Goal: Information Seeking & Learning: Learn about a topic

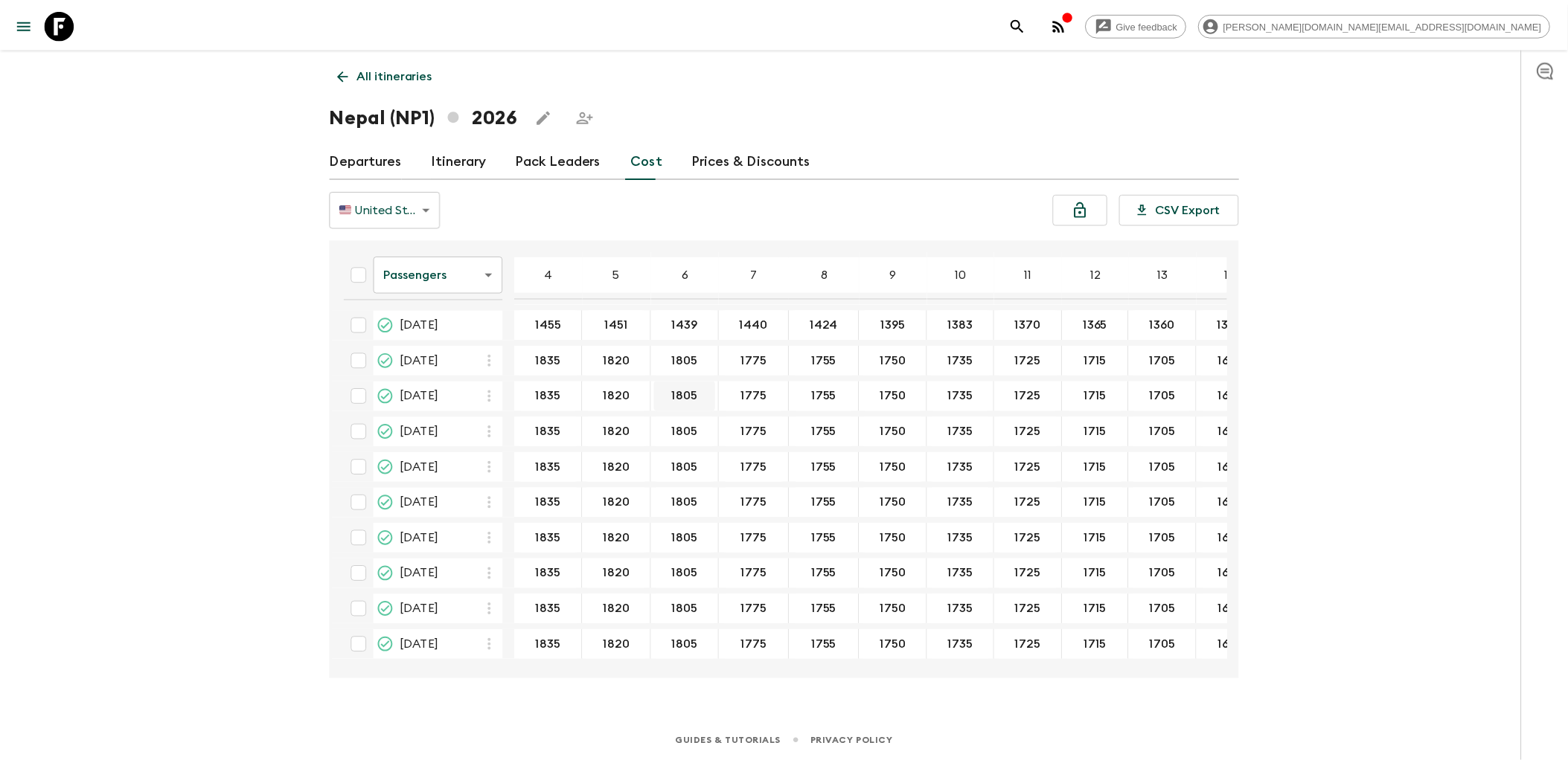
scroll to position [0, 82]
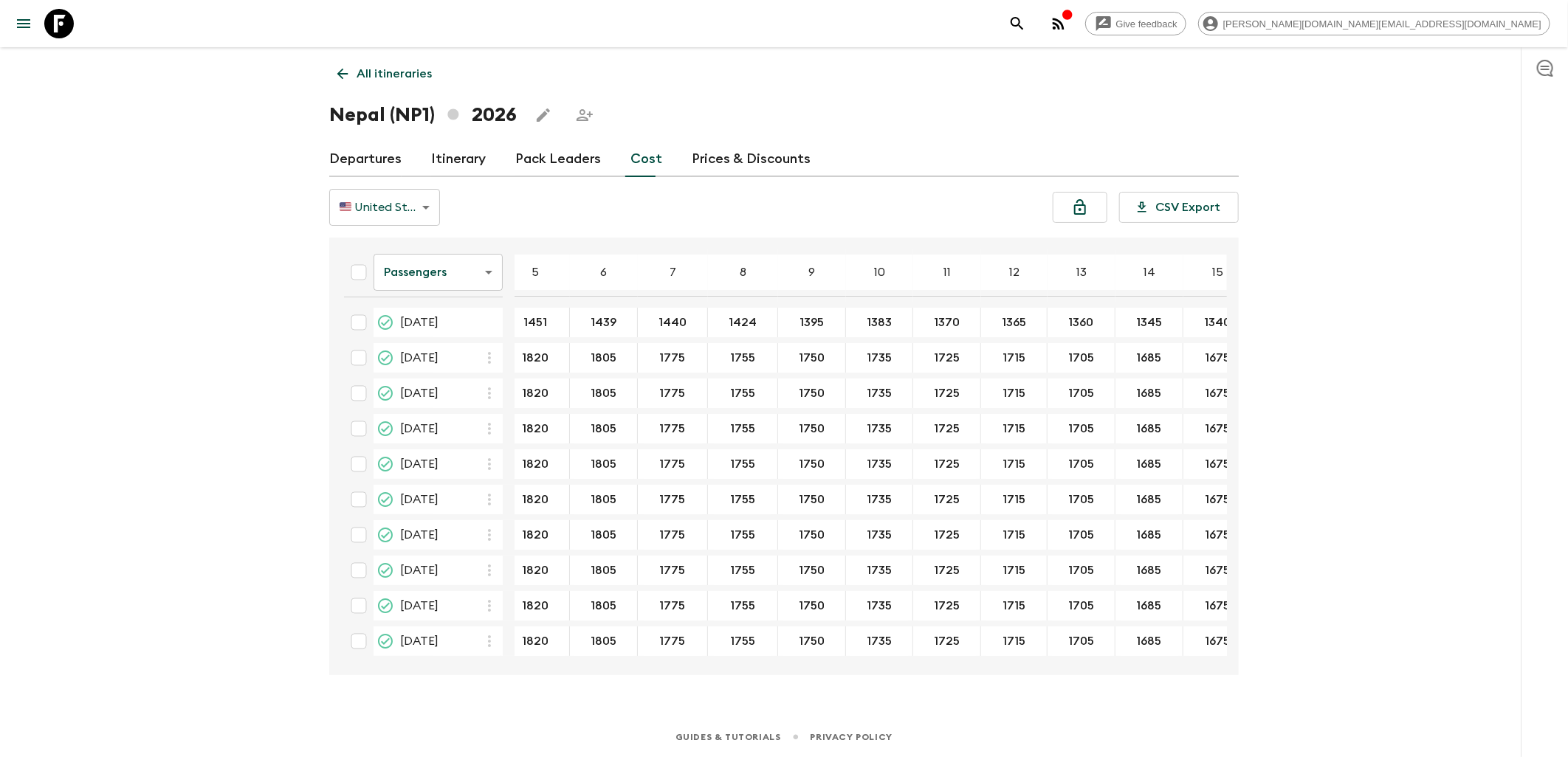
click at [62, 32] on icon at bounding box center [59, 23] width 30 height 30
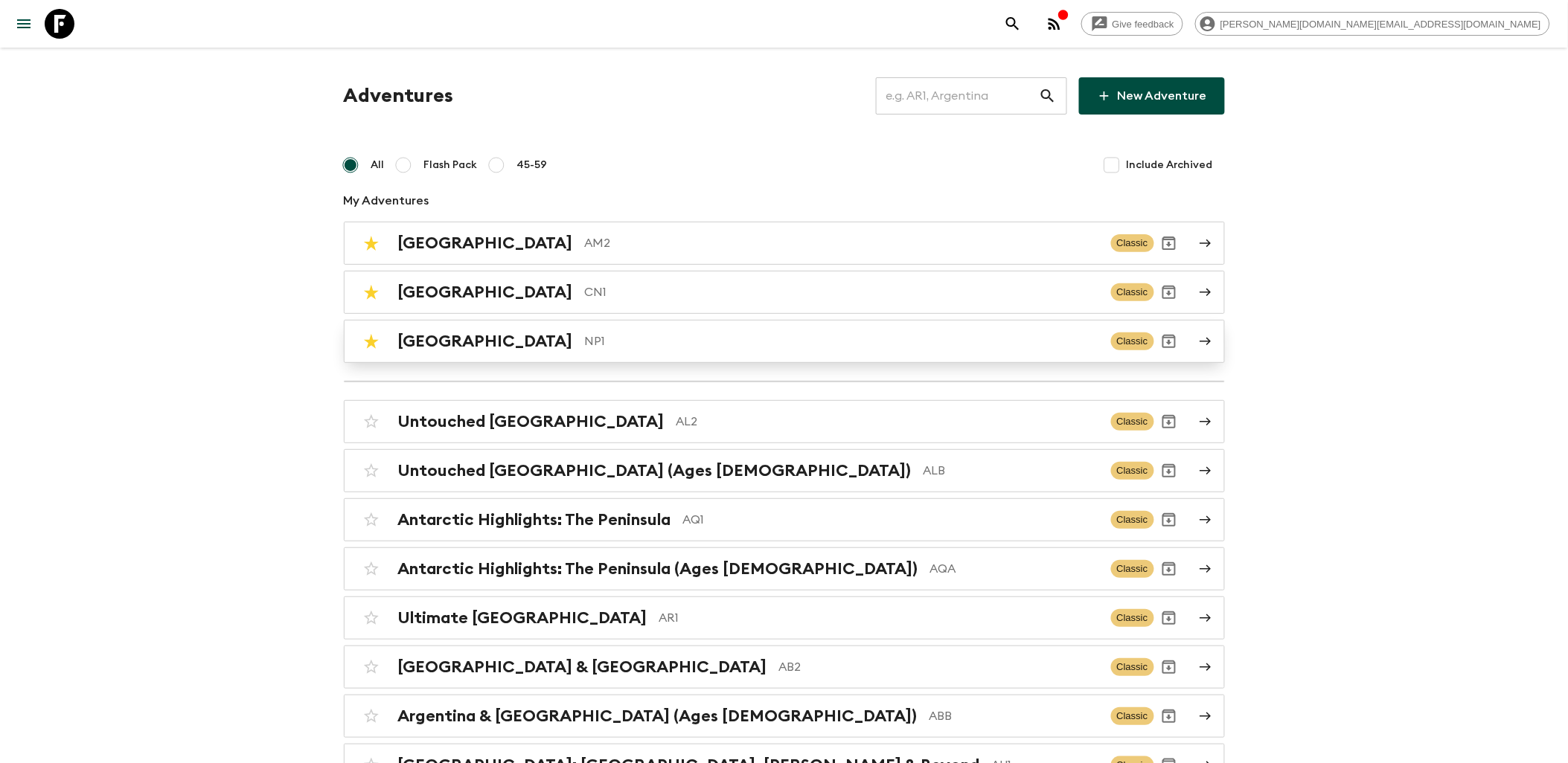
click at [585, 340] on p "NP1" at bounding box center [841, 341] width 514 height 18
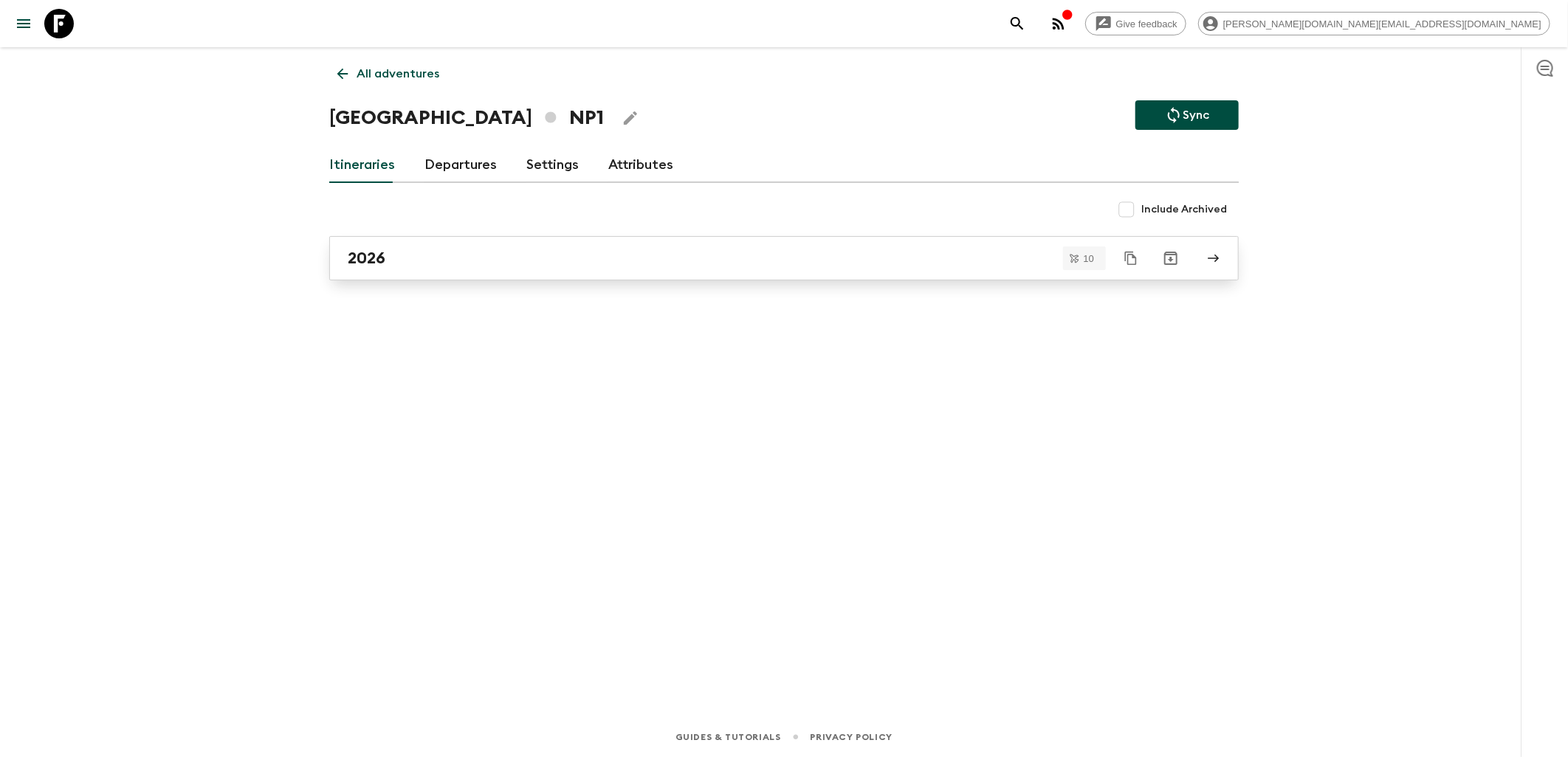
click at [433, 249] on div "2026" at bounding box center [769, 259] width 845 height 19
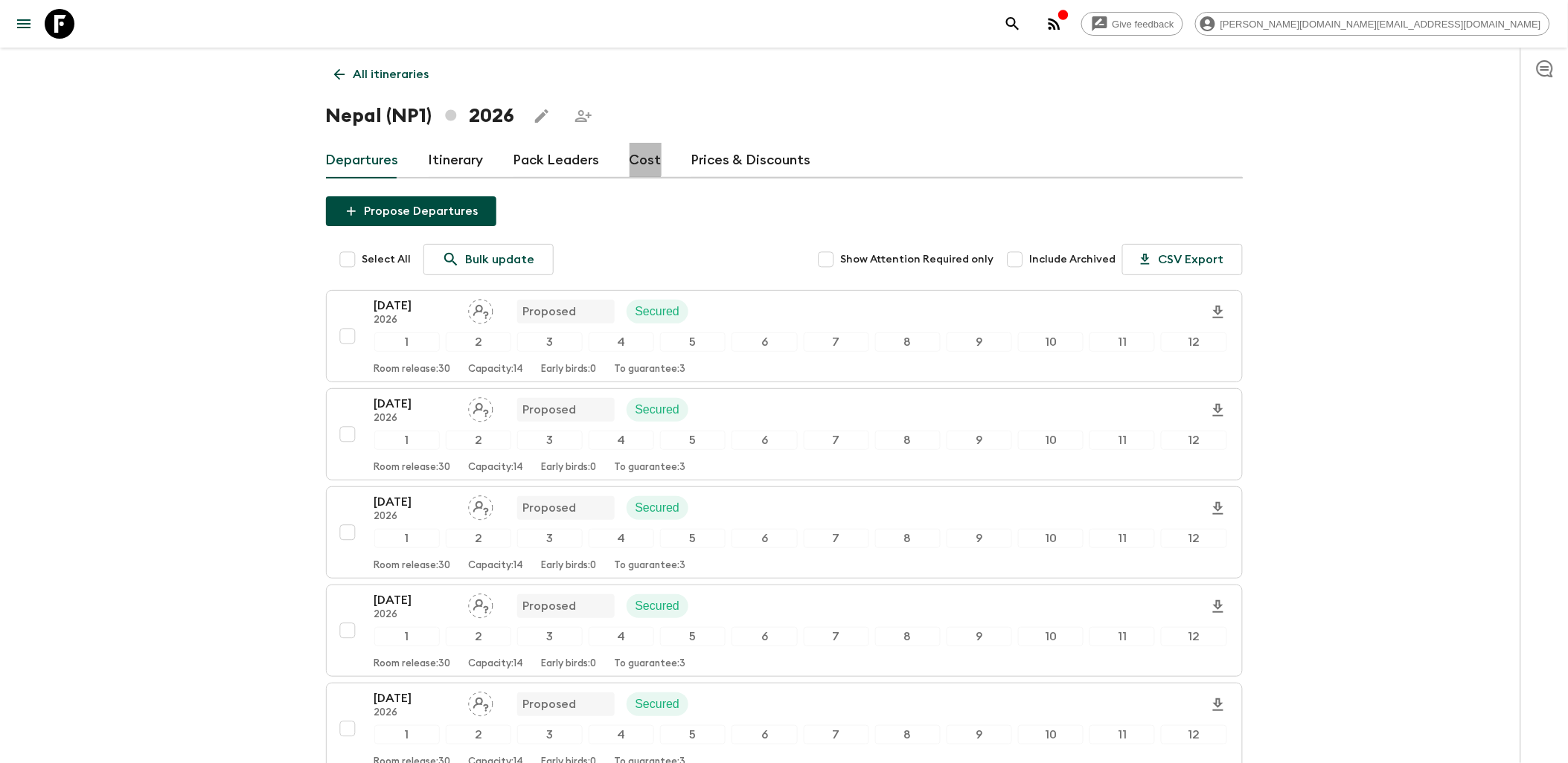
click at [631, 158] on link "Cost" at bounding box center [645, 160] width 32 height 36
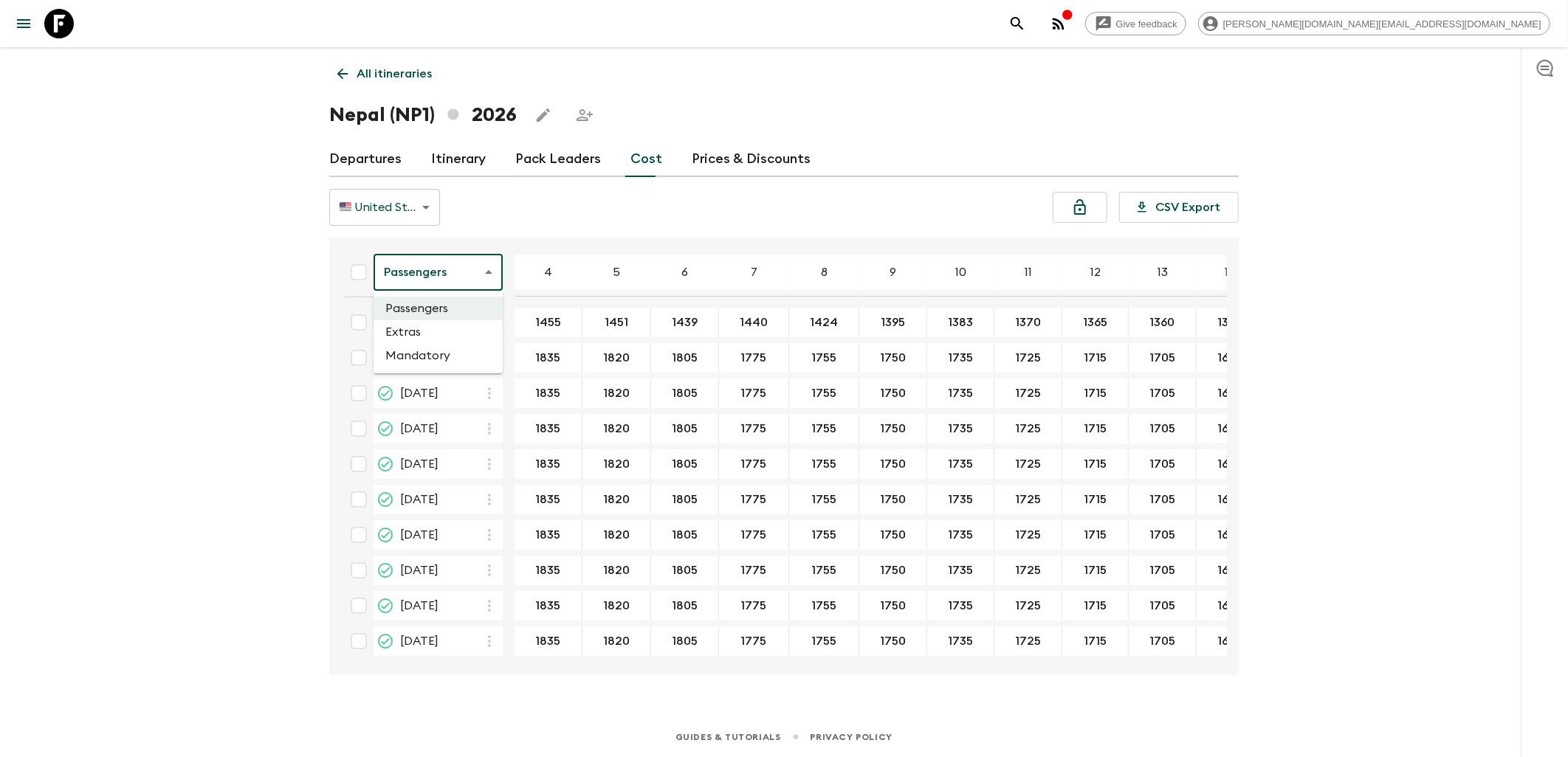
click at [485, 259] on body "Give feedback james.cm+1@flashpack.com All itineraries Nepal (NP1) 2026 Departu…" at bounding box center [784, 378] width 1568 height 757
click at [451, 356] on li "Mandatory" at bounding box center [438, 355] width 129 height 23
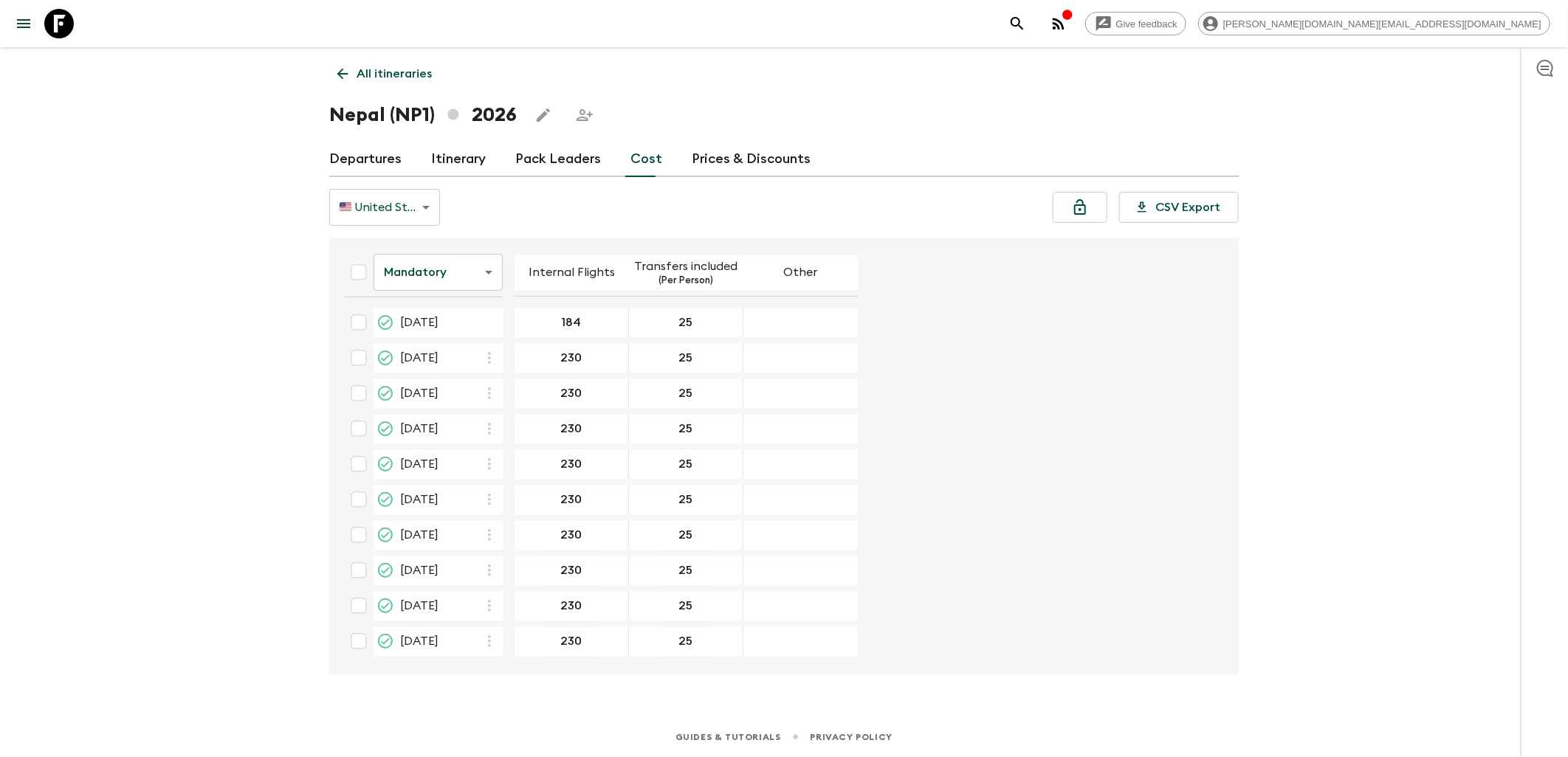
click at [374, 204] on body "Give feedback james.cm+1@flashpack.com All itineraries Nepal (NP1) 2026 Departu…" at bounding box center [784, 378] width 1568 height 757
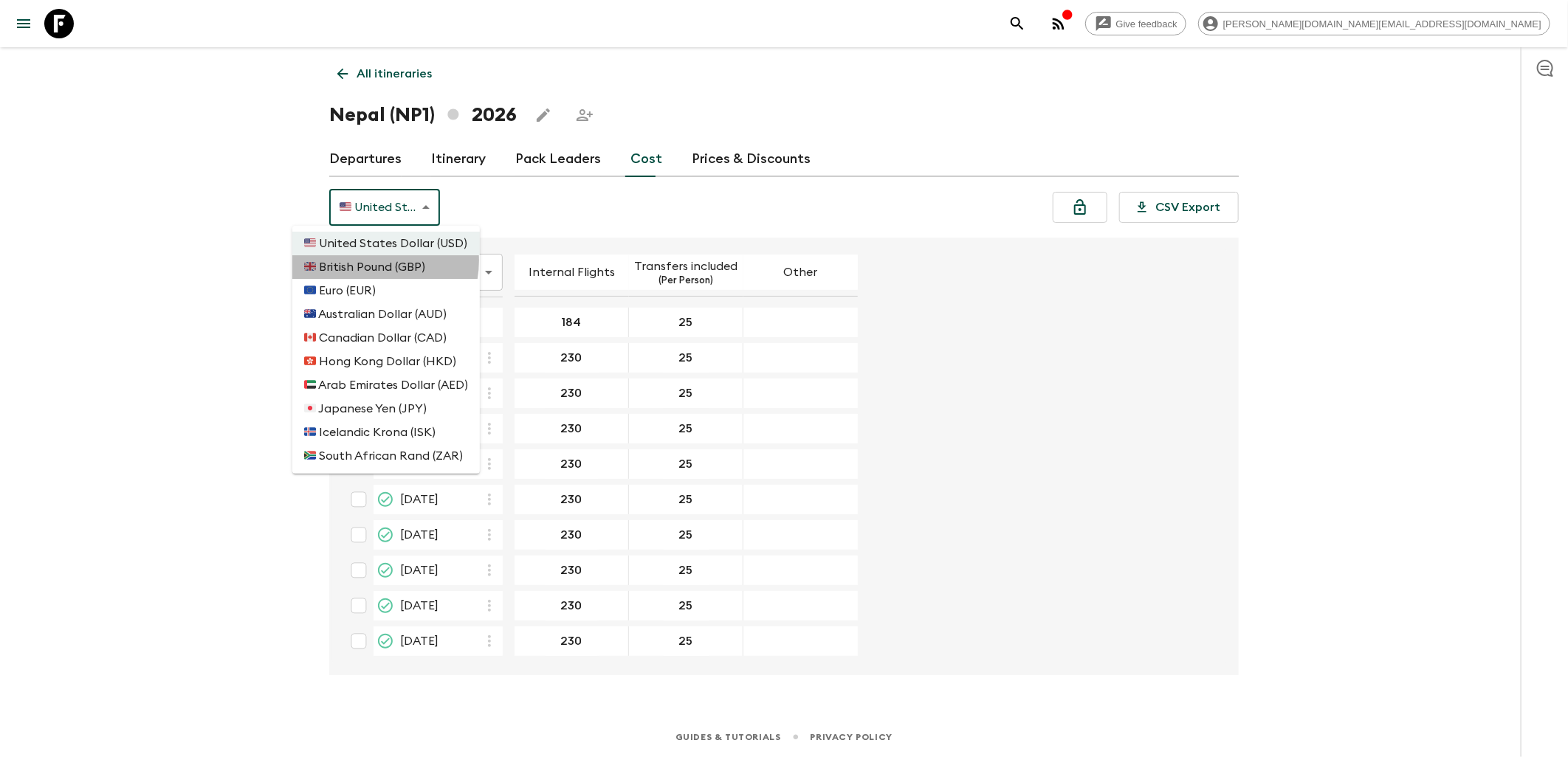
click at [365, 261] on li "🇬🇧 British Pound (GBP)" at bounding box center [386, 267] width 188 height 23
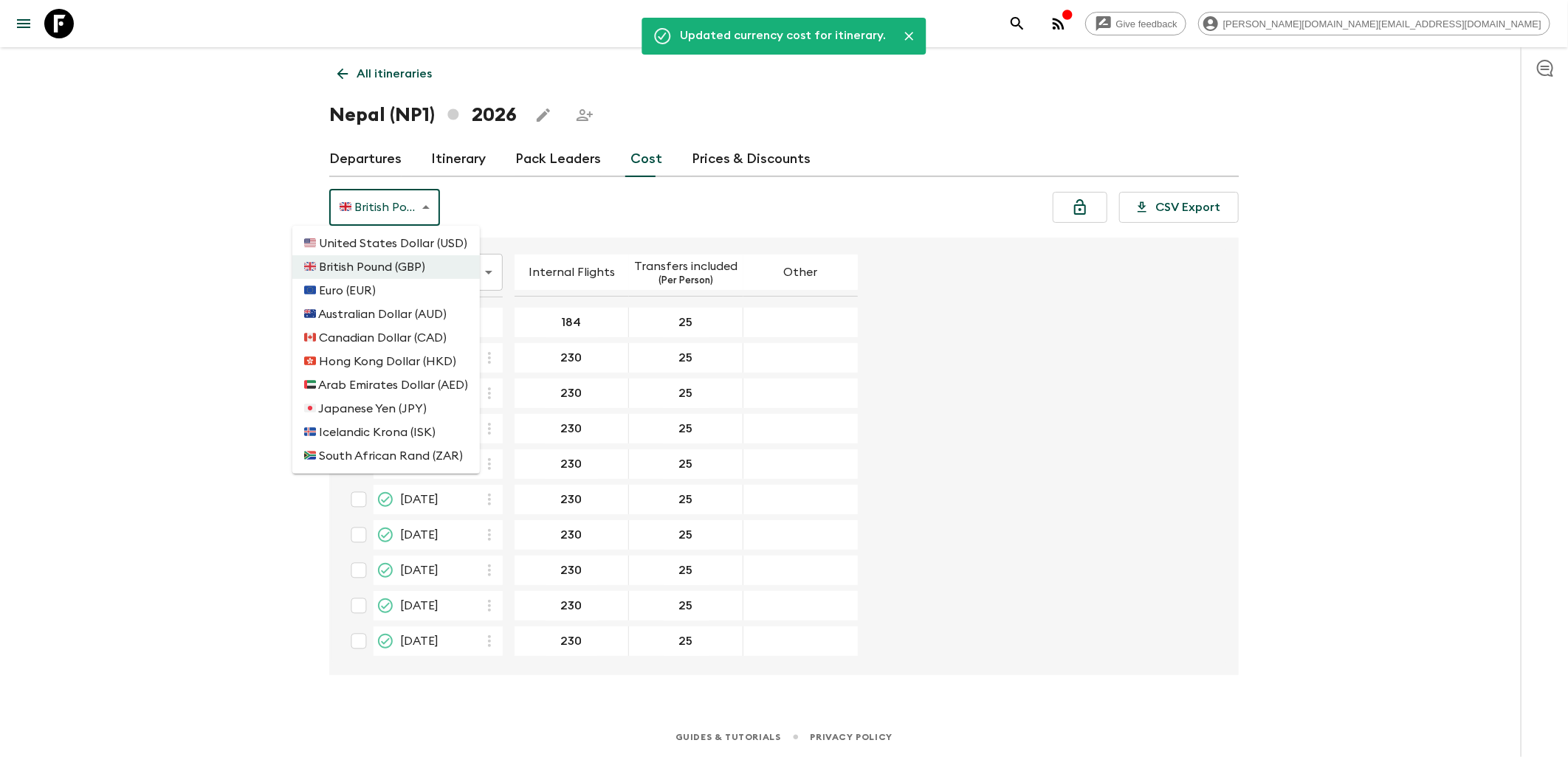
click at [384, 214] on body "Give feedback james.cm+1@flashpack.com Updated currency cost for itinerary. All…" at bounding box center [784, 378] width 1568 height 757
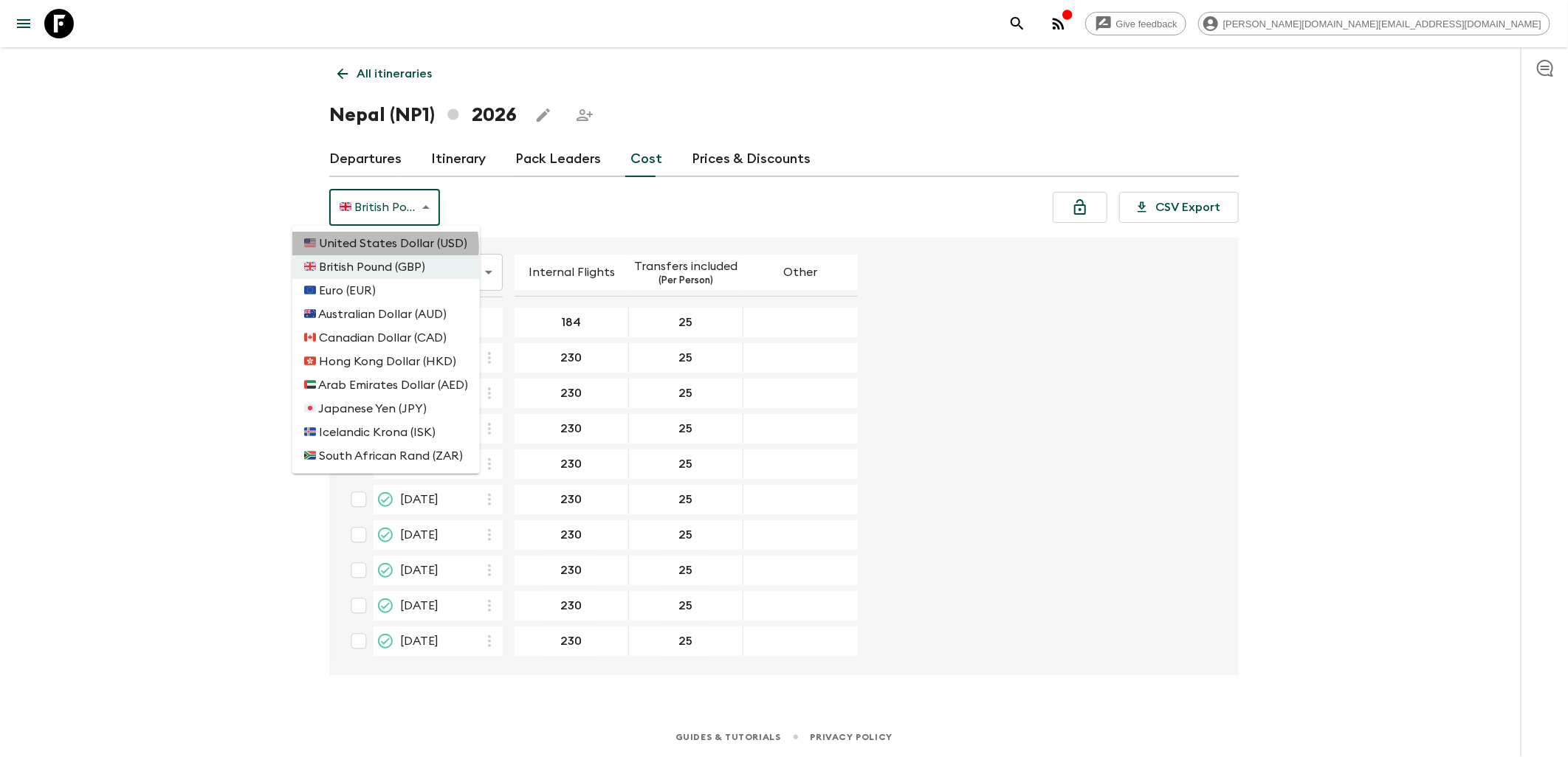
click at [379, 247] on li "🇺🇸 United States Dollar (USD)" at bounding box center [386, 243] width 188 height 23
type input "USD"
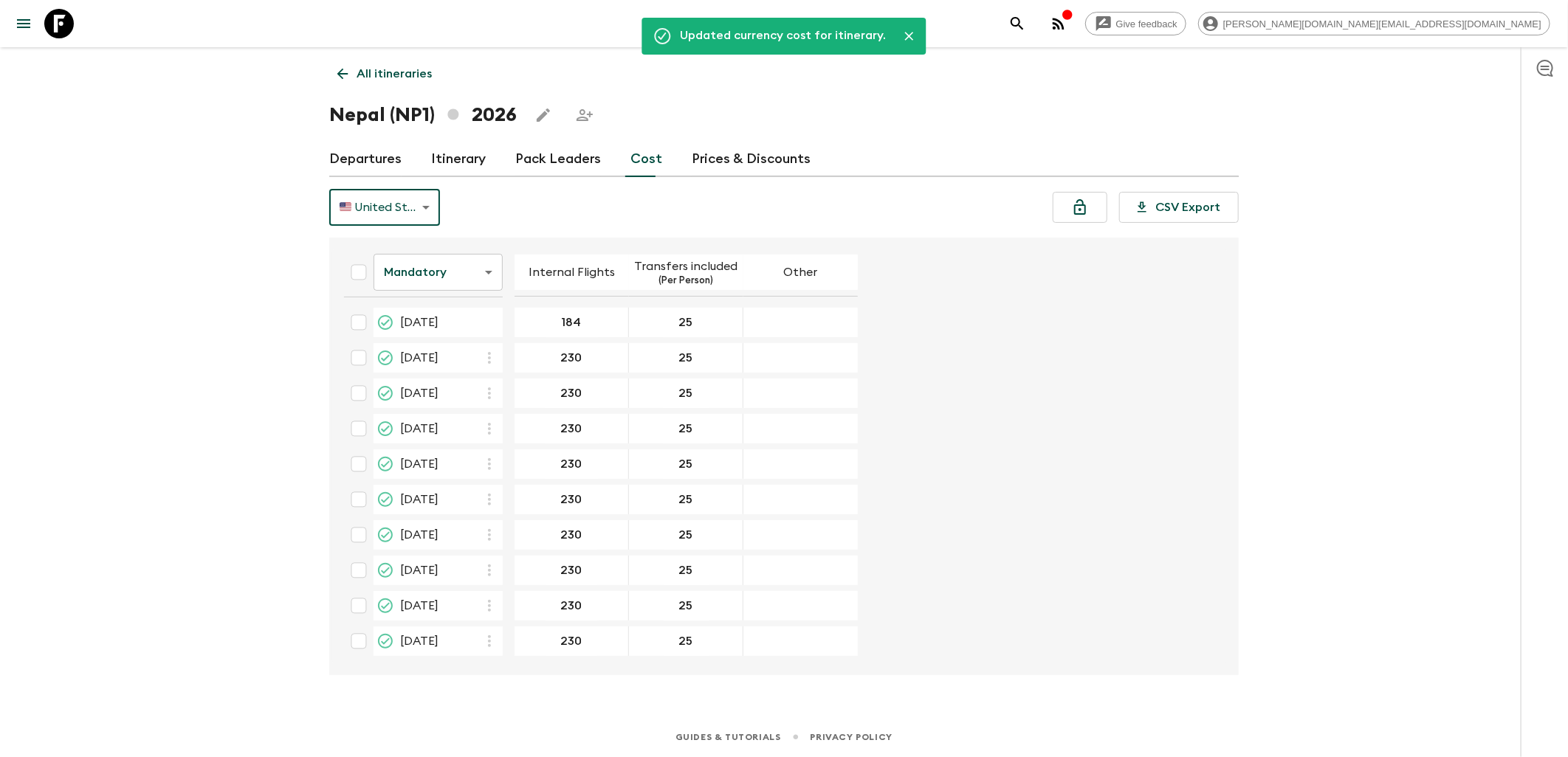
click at [456, 273] on body "Give feedback james.cm+1@flashpack.com Updated currency cost for itinerary. All…" at bounding box center [784, 378] width 1568 height 757
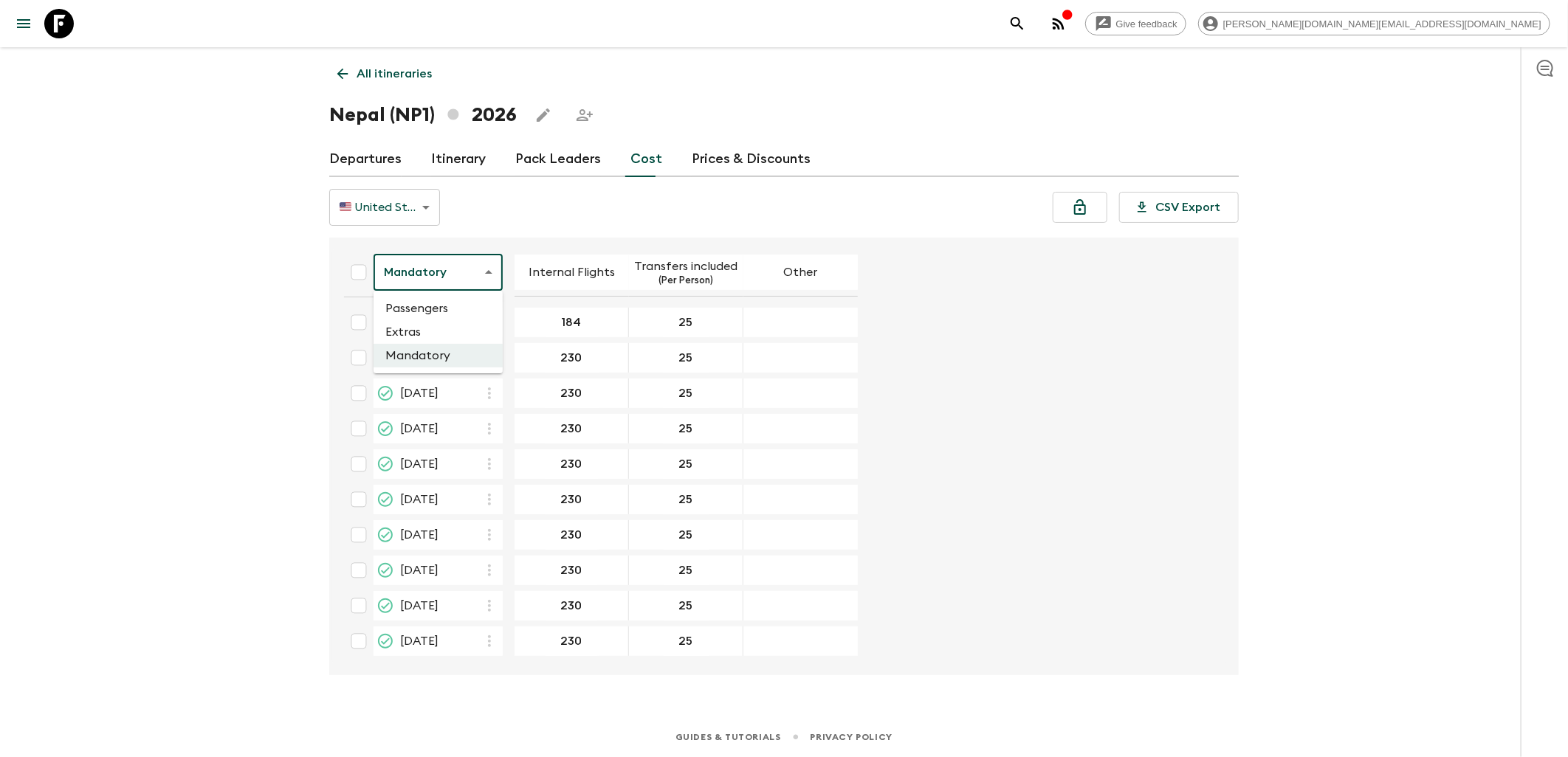
click at [434, 304] on li "Passengers" at bounding box center [438, 308] width 129 height 23
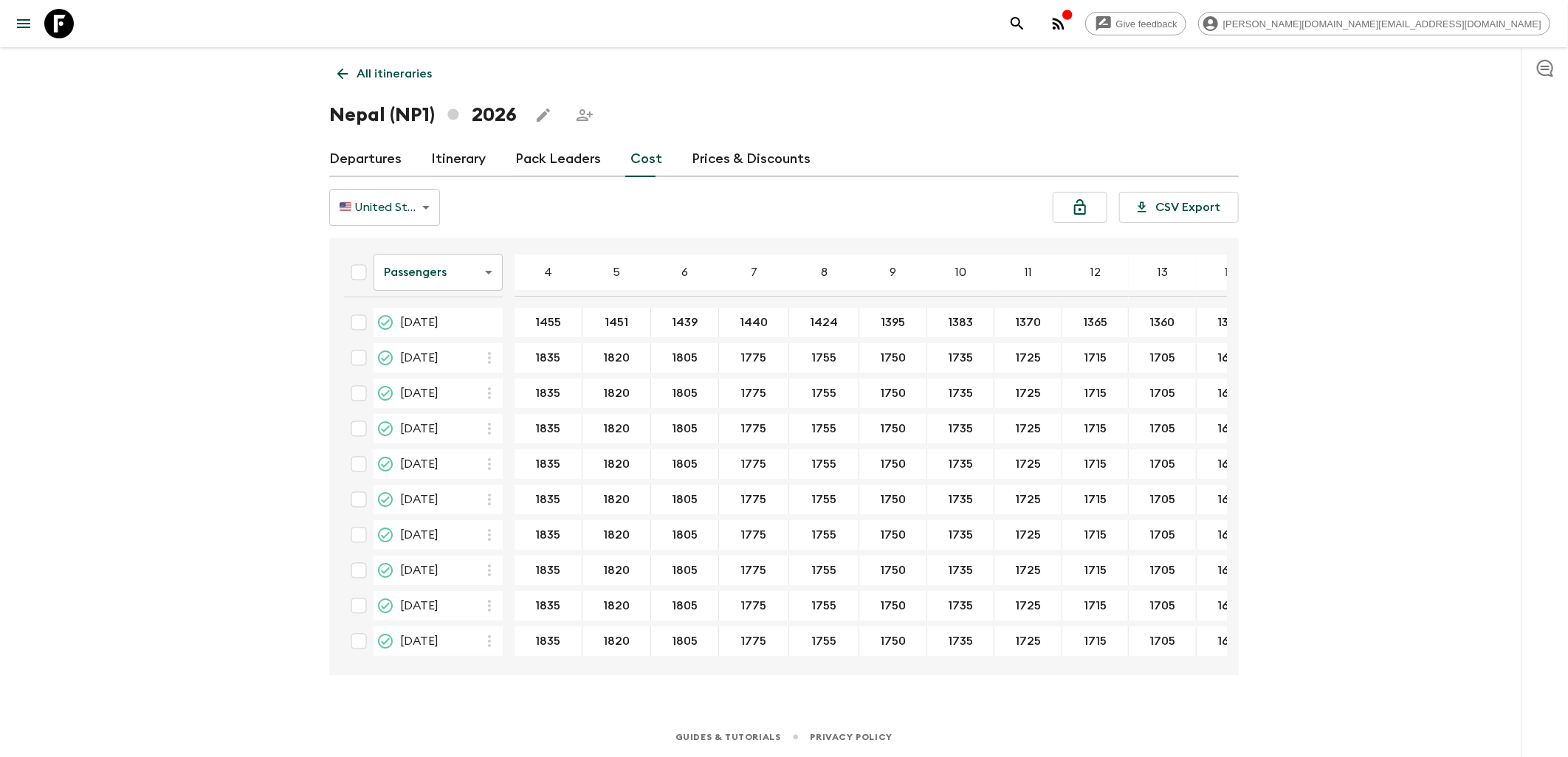
click at [477, 281] on body "Give feedback james.cm+1@flashpack.com All itineraries Nepal (NP1) 2026 Departu…" at bounding box center [784, 378] width 1568 height 757
click at [432, 352] on li "Mandatory" at bounding box center [438, 355] width 129 height 23
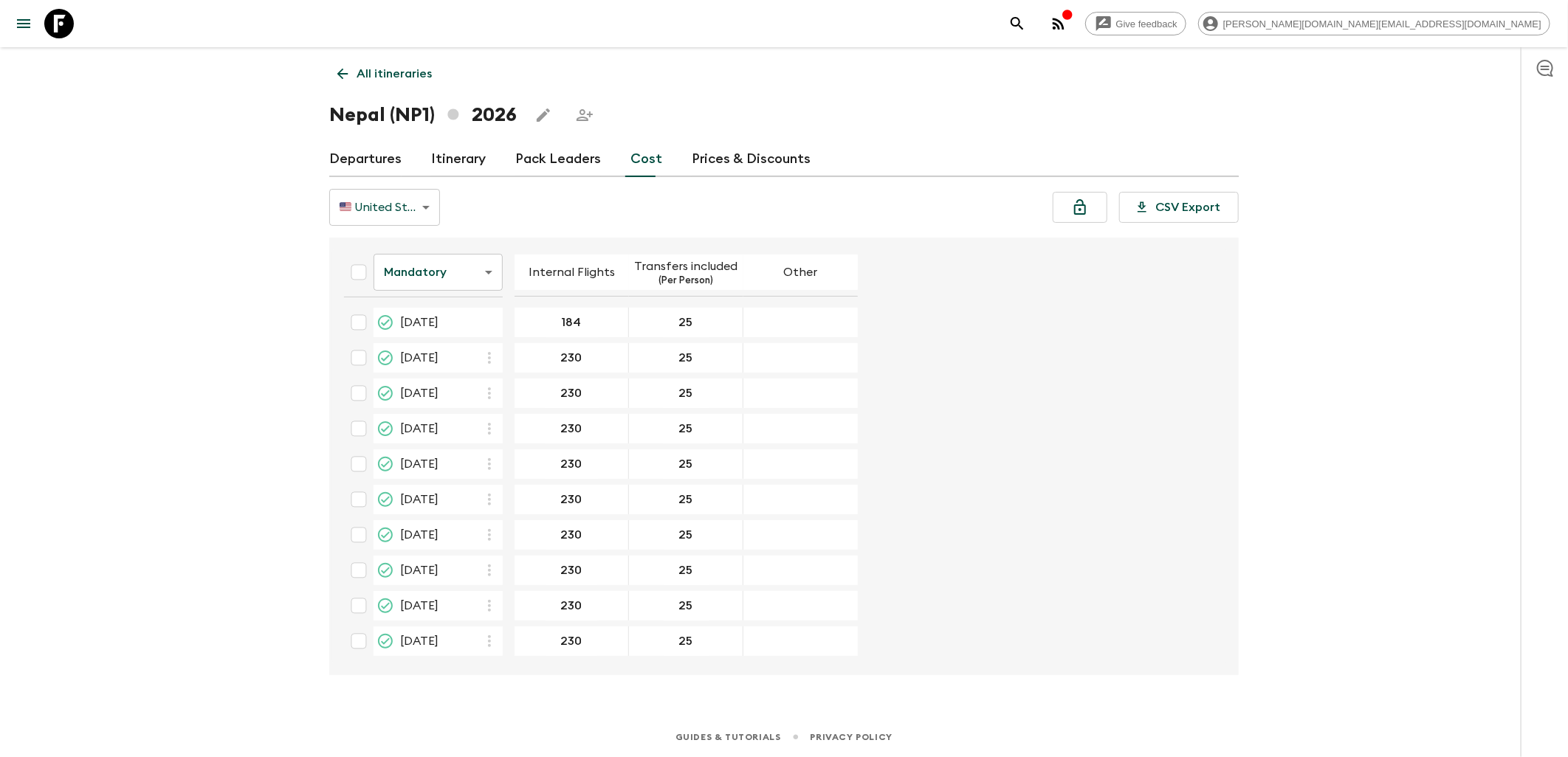
click at [441, 272] on body "Give feedback james.cm+1@flashpack.com All itineraries Nepal (NP1) 2026 Departu…" at bounding box center [784, 378] width 1568 height 757
click at [425, 313] on li "Passengers" at bounding box center [438, 308] width 129 height 23
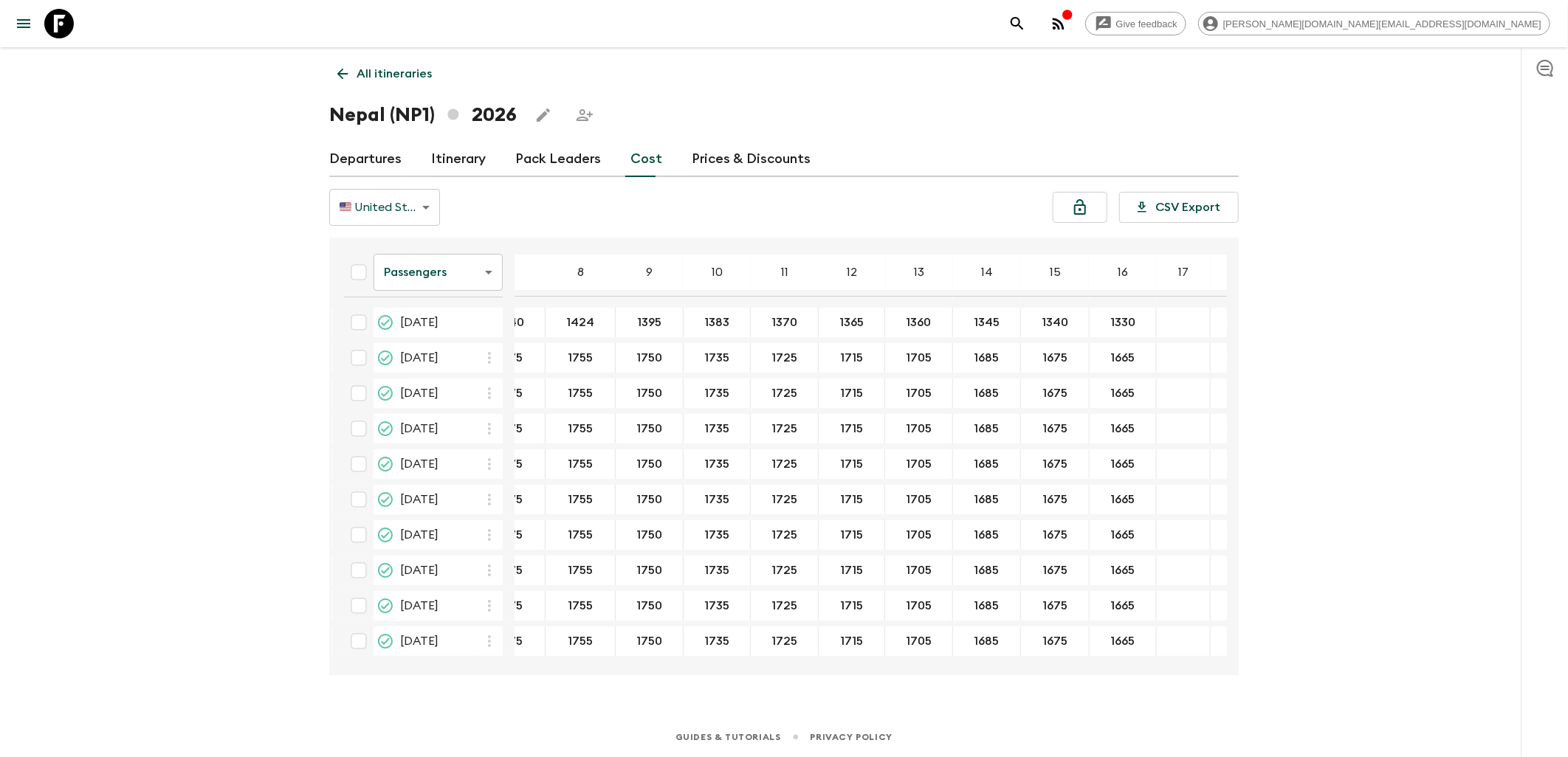
scroll to position [0, 256]
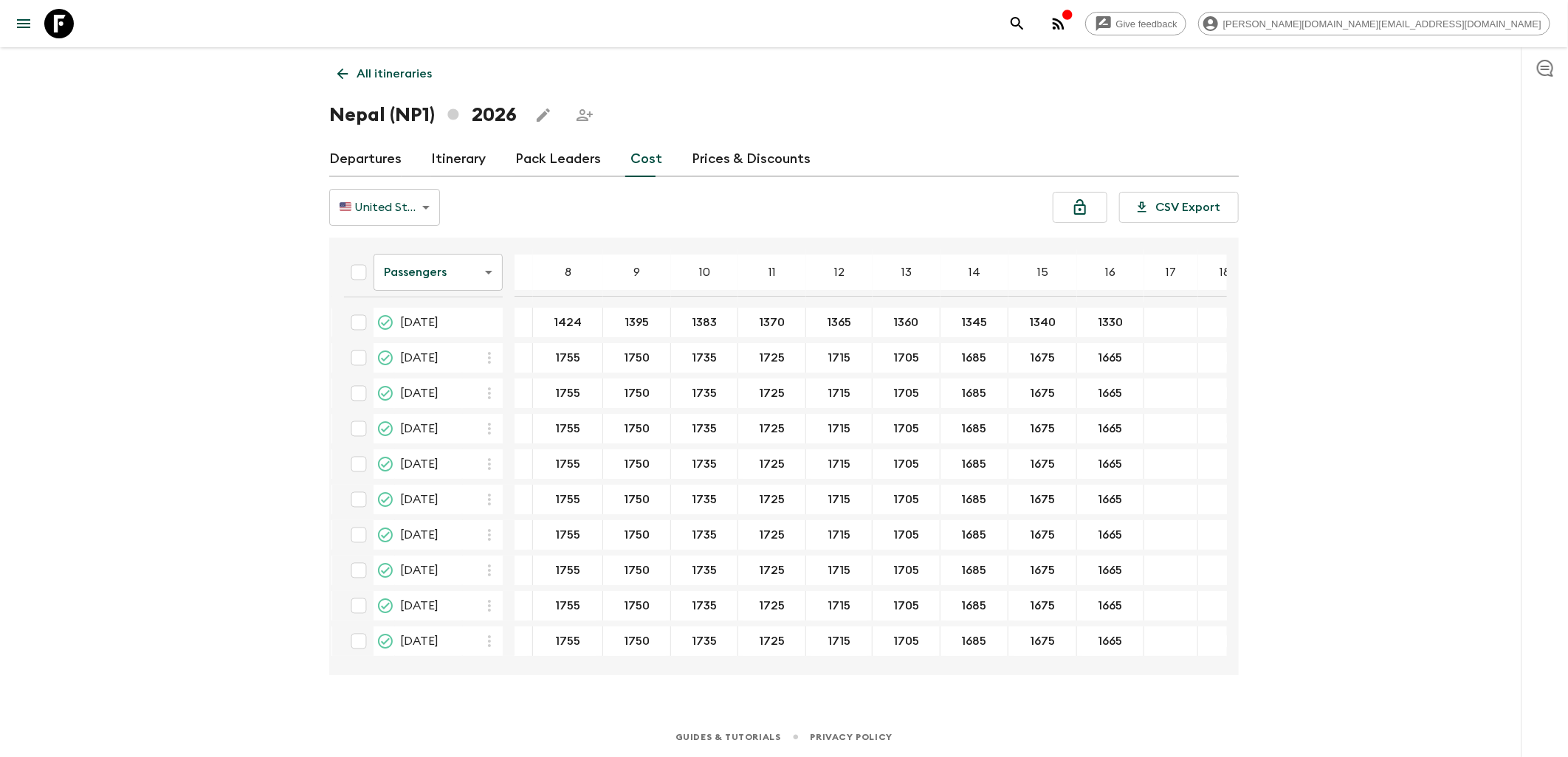
click at [61, 18] on icon at bounding box center [59, 23] width 30 height 30
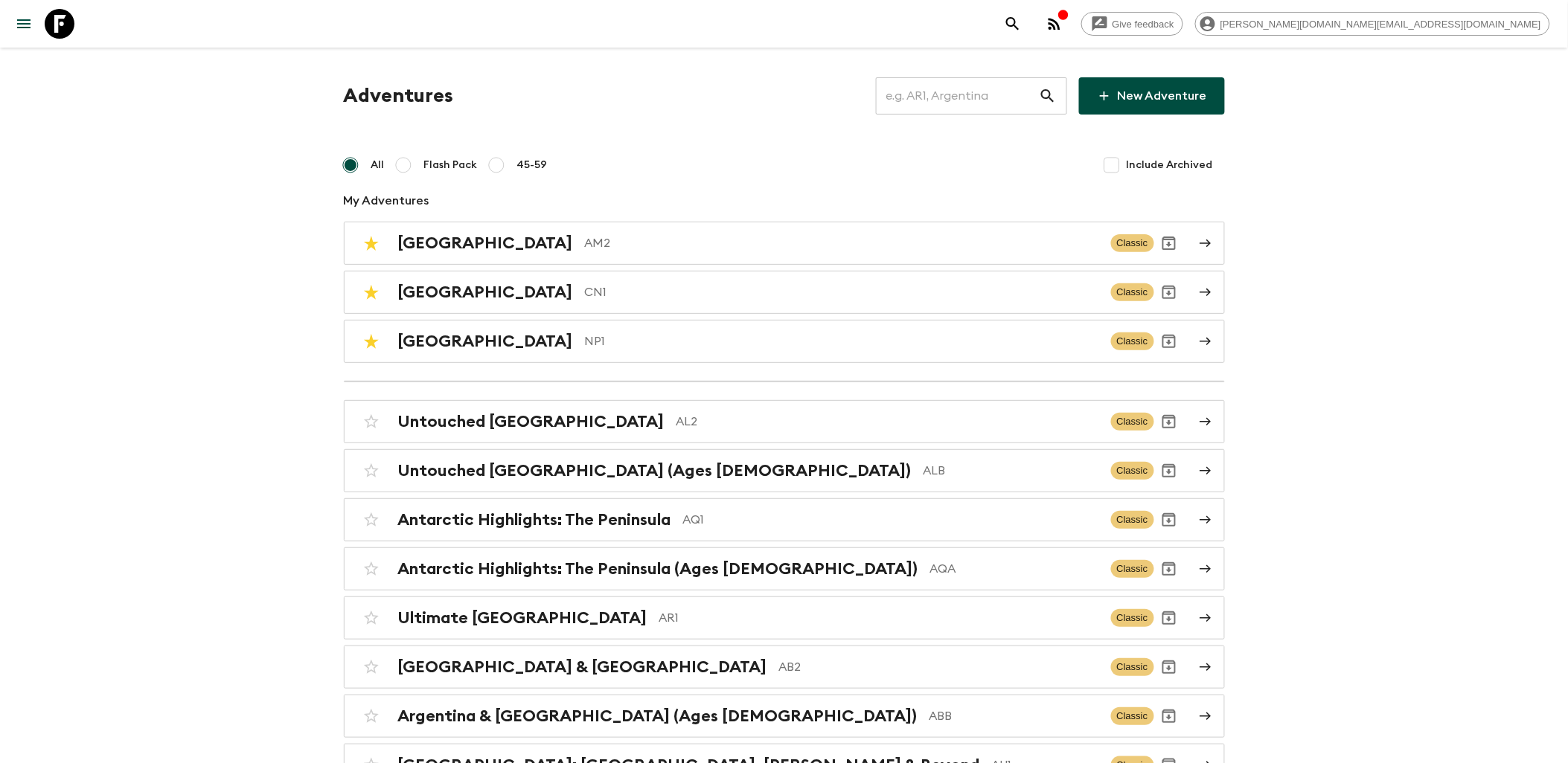
click at [946, 101] on input "text" at bounding box center [958, 96] width 163 height 42
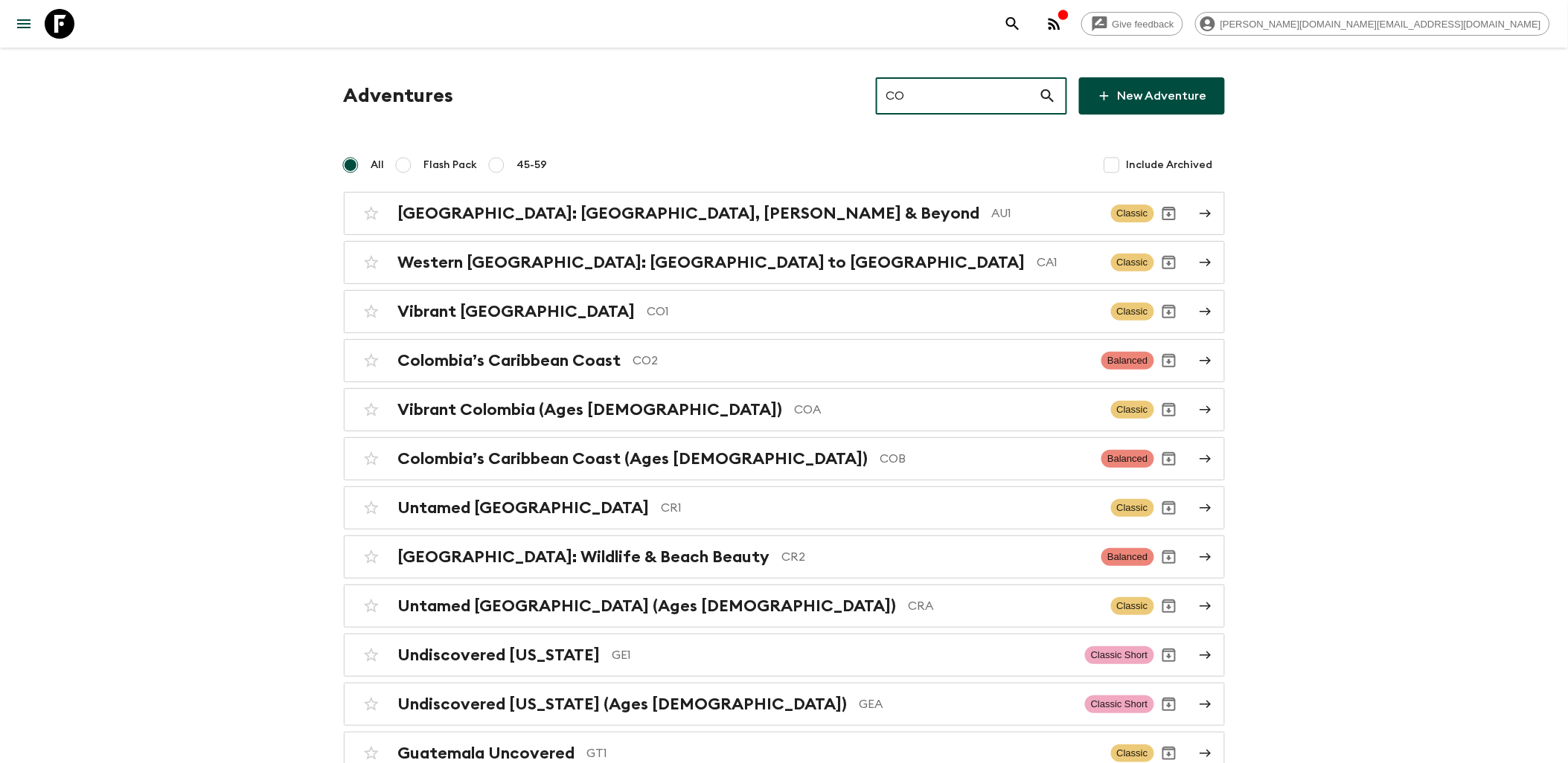
type input "C"
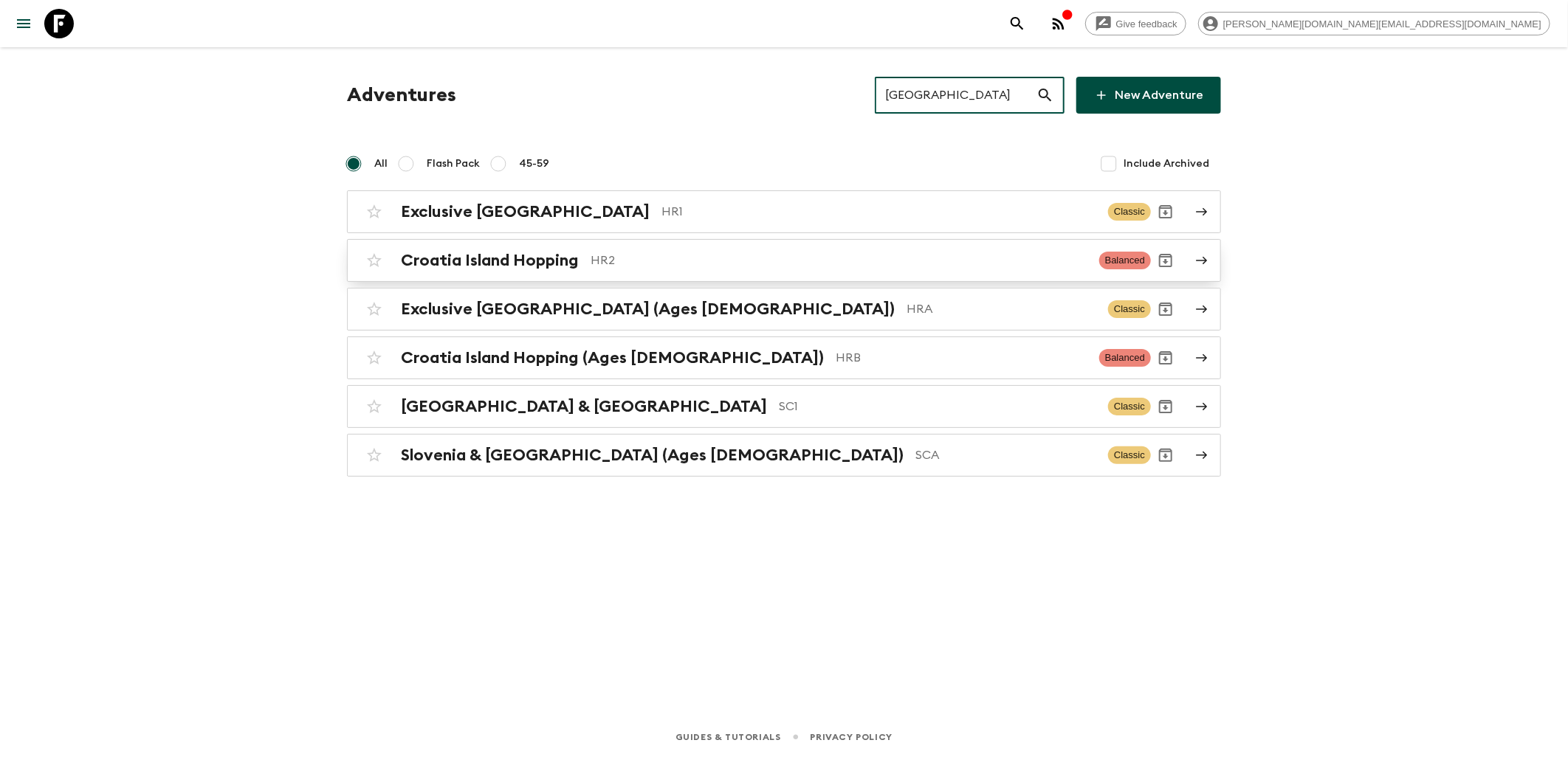
type input "Croatia"
